Goal: Information Seeking & Learning: Learn about a topic

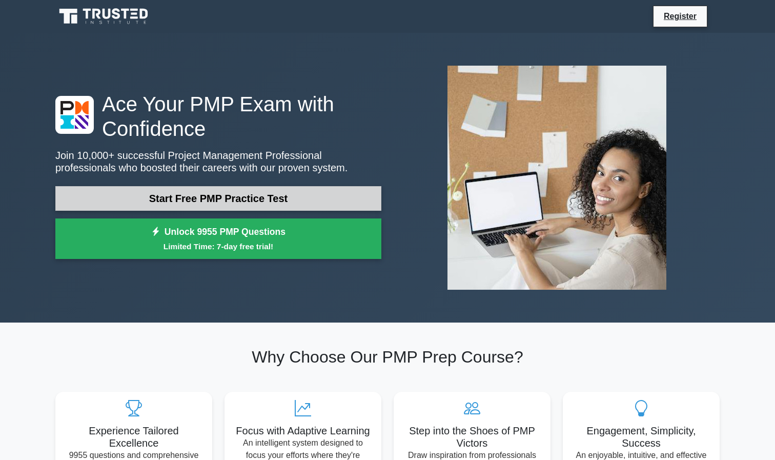
click at [238, 199] on link "Start Free PMP Practice Test" at bounding box center [218, 198] width 326 height 25
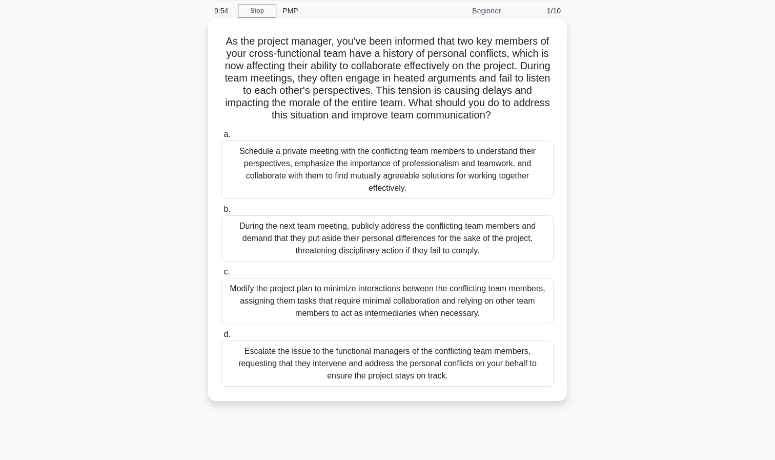
scroll to position [37, 0]
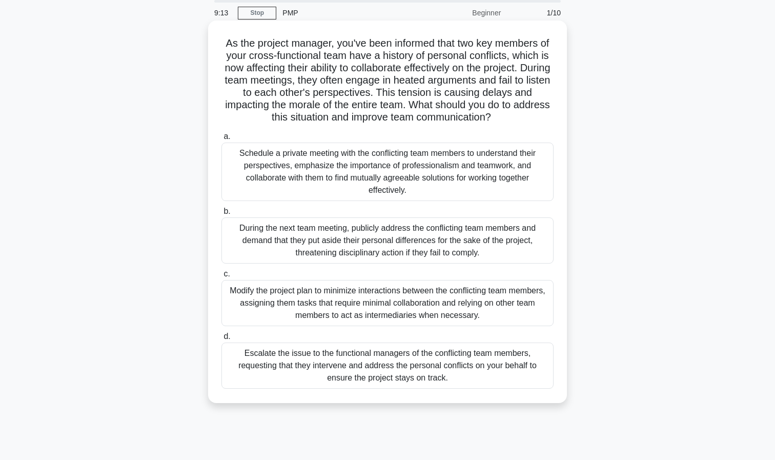
click at [335, 175] on div "Schedule a private meeting with the conflicting team members to understand thei…" at bounding box center [388, 172] width 332 height 58
click at [222, 140] on input "a. Schedule a private meeting with the conflicting team members to understand t…" at bounding box center [222, 136] width 0 height 7
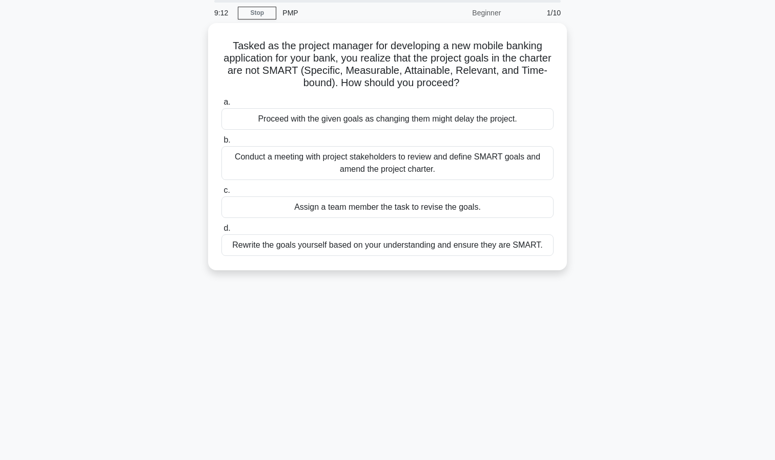
scroll to position [0, 0]
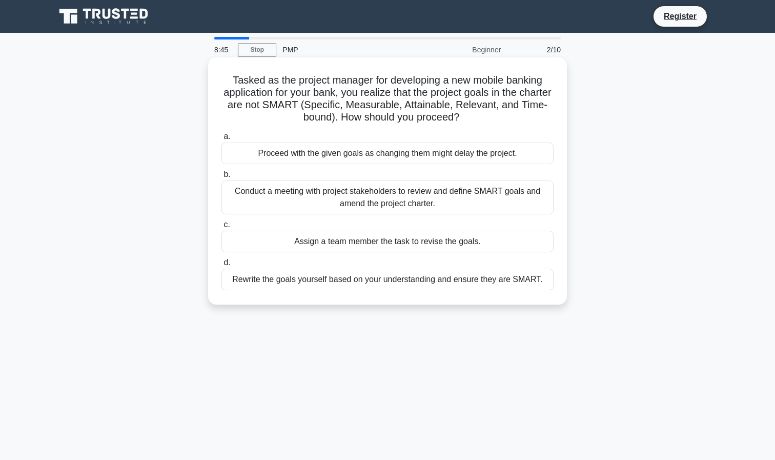
click at [455, 197] on div "Conduct a meeting with project stakeholders to review and define SMART goals an…" at bounding box center [388, 197] width 332 height 34
click at [222, 178] on input "b. Conduct a meeting with project stakeholders to review and define SMART goals…" at bounding box center [222, 174] width 0 height 7
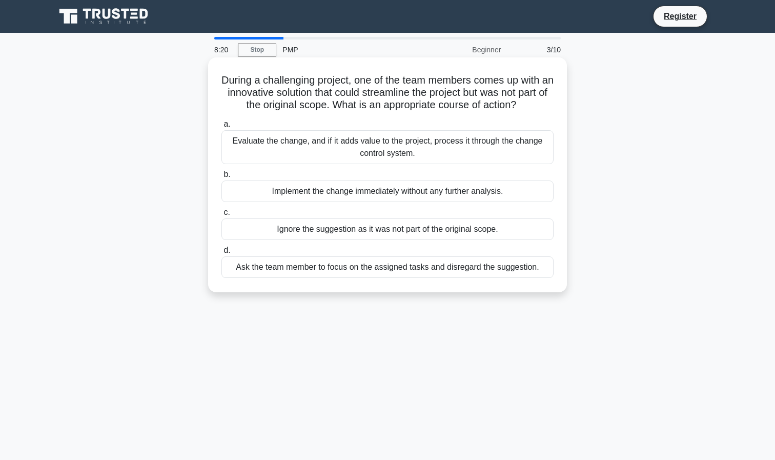
click at [387, 147] on div "Evaluate the change, and if it adds value to the project, process it through th…" at bounding box center [388, 147] width 332 height 34
click at [222, 128] on input "a. Evaluate the change, and if it adds value to the project, process it through…" at bounding box center [222, 124] width 0 height 7
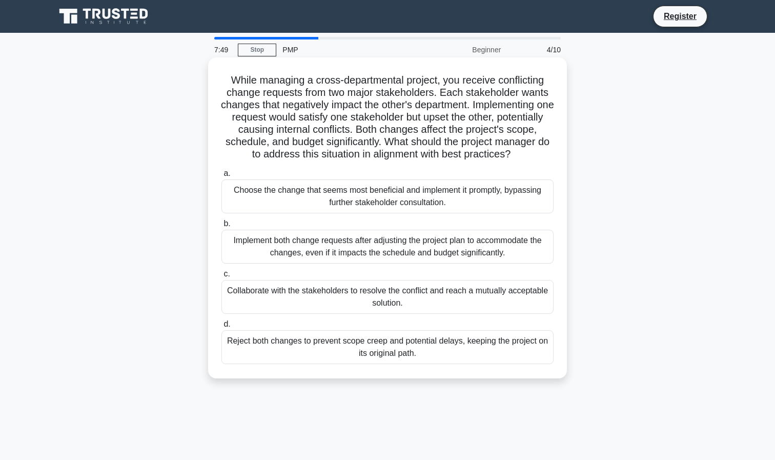
click at [468, 298] on div "Collaborate with the stakeholders to resolve the conflict and reach a mutually …" at bounding box center [388, 297] width 332 height 34
click at [222, 277] on input "c. Collaborate with the stakeholders to resolve the conflict and reach a mutual…" at bounding box center [222, 274] width 0 height 7
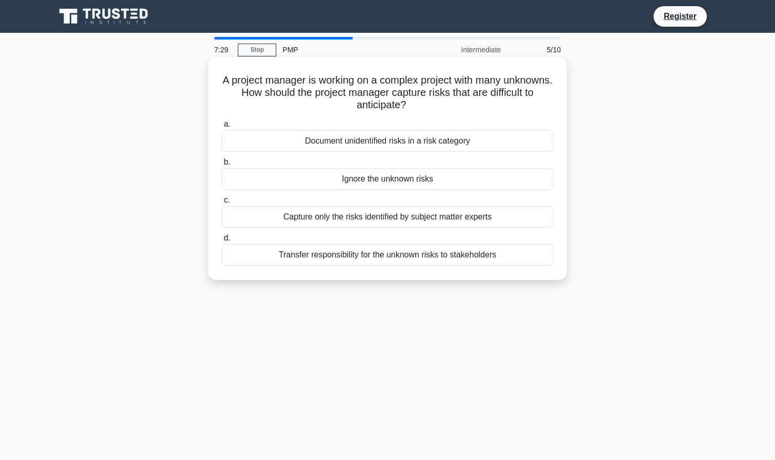
click at [400, 140] on div "Document unidentified risks in a risk category" at bounding box center [388, 141] width 332 height 22
click at [222, 128] on input "a. Document unidentified risks in a risk category" at bounding box center [222, 124] width 0 height 7
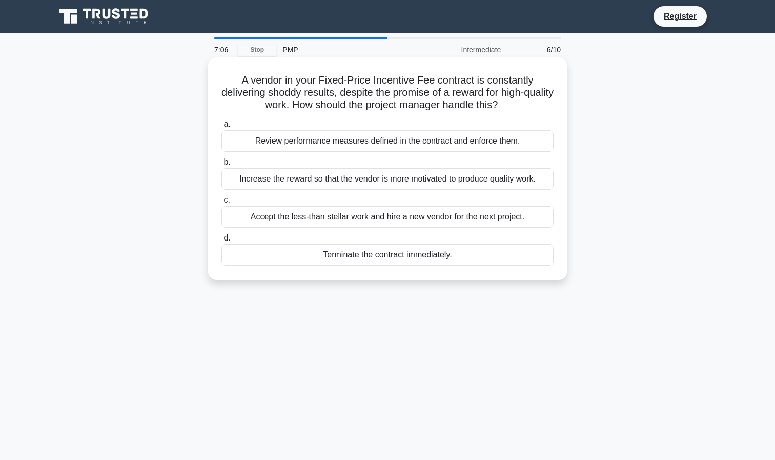
click at [366, 140] on div "Review performance measures defined in the contract and enforce them." at bounding box center [388, 141] width 332 height 22
click at [222, 128] on input "a. Review performance measures defined in the contract and enforce them." at bounding box center [222, 124] width 0 height 7
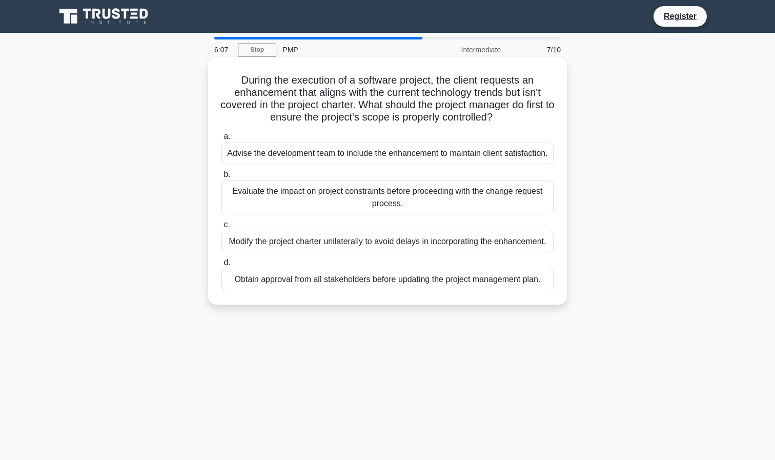
click at [407, 197] on div "Evaluate the impact on project constraints before proceeding with the change re…" at bounding box center [388, 197] width 332 height 34
click at [222, 178] on input "b. Evaluate the impact on project constraints before proceeding with the change…" at bounding box center [222, 174] width 0 height 7
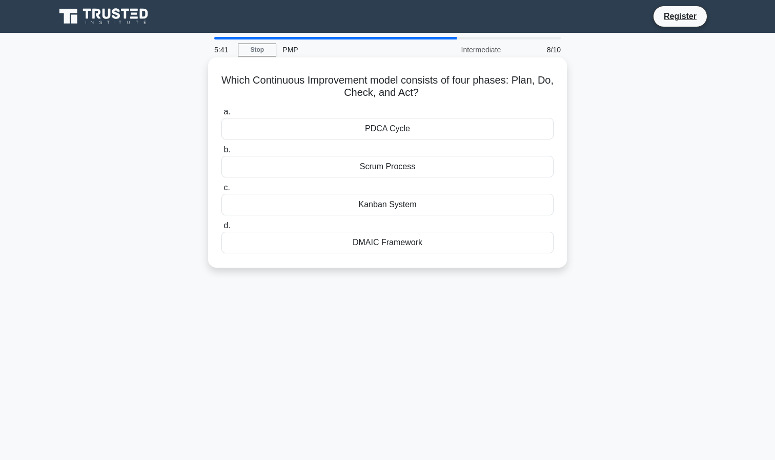
click at [378, 133] on div "PDCA Cycle" at bounding box center [388, 129] width 332 height 22
click at [222, 115] on input "a. PDCA Cycle" at bounding box center [222, 112] width 0 height 7
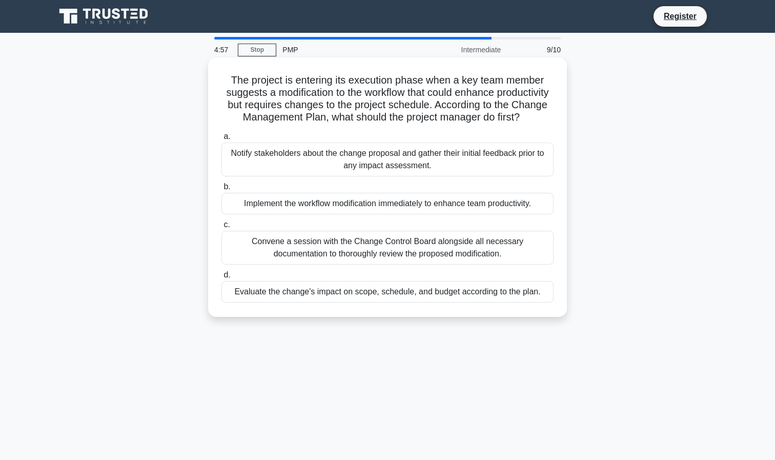
click at [512, 293] on div "Evaluate the change's impact on scope, schedule, and budget according to the pl…" at bounding box center [388, 292] width 332 height 22
click at [222, 278] on input "d. Evaluate the change's impact on scope, schedule, and budget according to the…" at bounding box center [222, 275] width 0 height 7
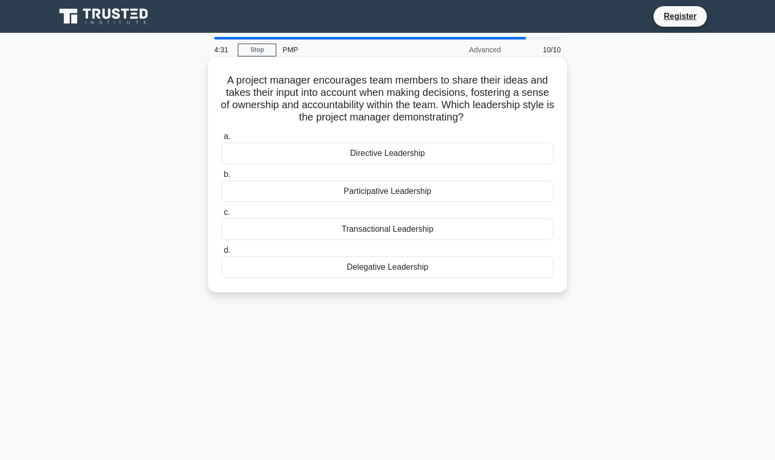
click at [418, 190] on div "Participative Leadership" at bounding box center [388, 191] width 332 height 22
click at [222, 178] on input "b. Participative Leadership" at bounding box center [222, 174] width 0 height 7
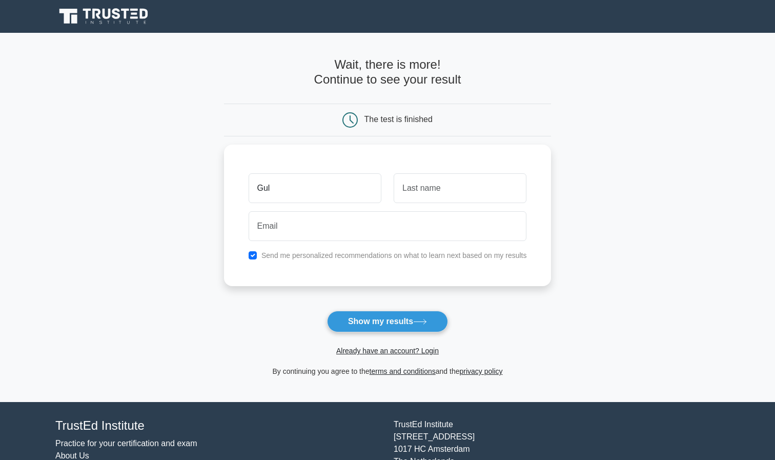
type input "Gul"
type input "Badakhsh"
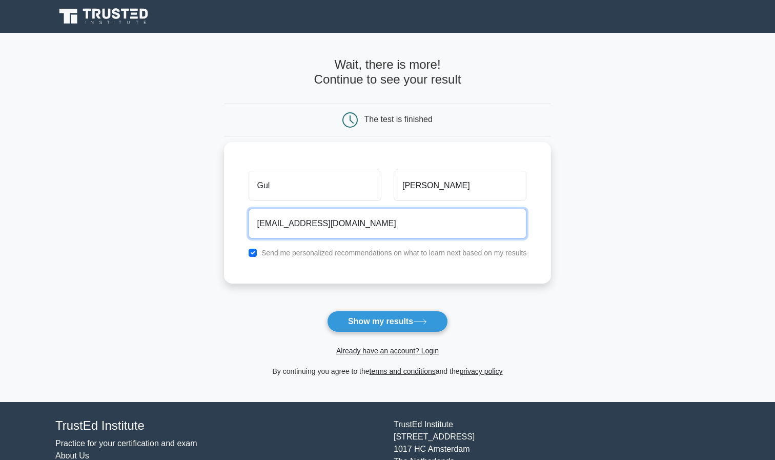
type input "gulbadakhsh@gmail.com"
click at [387, 321] on button "Show my results" at bounding box center [387, 322] width 121 height 22
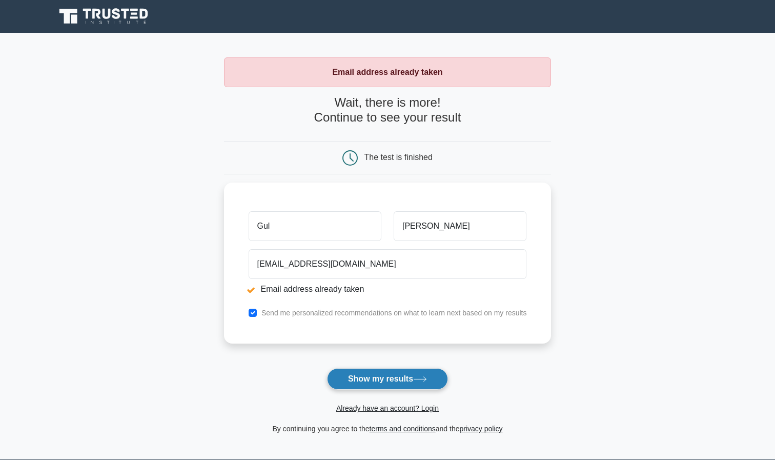
click at [382, 381] on button "Show my results" at bounding box center [387, 379] width 121 height 22
click at [382, 378] on button "Show my results" at bounding box center [387, 379] width 121 height 22
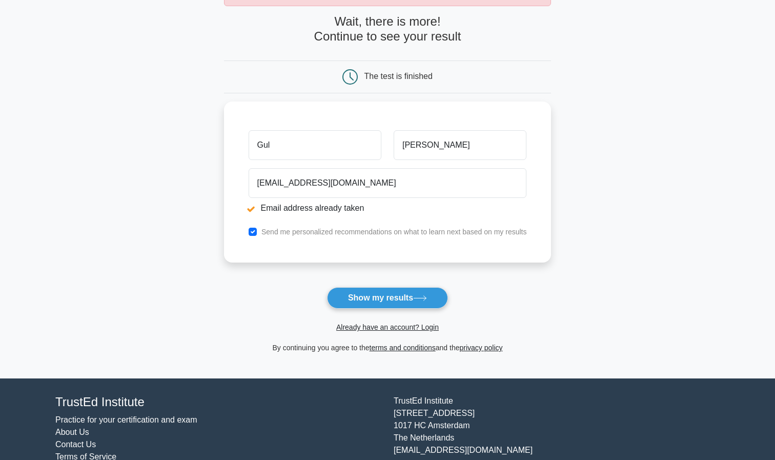
scroll to position [81, 0]
click at [251, 228] on input "checkbox" at bounding box center [253, 229] width 8 height 8
checkbox input "false"
click at [393, 300] on button "Show my results" at bounding box center [387, 298] width 121 height 22
